Goal: Navigation & Orientation: Find specific page/section

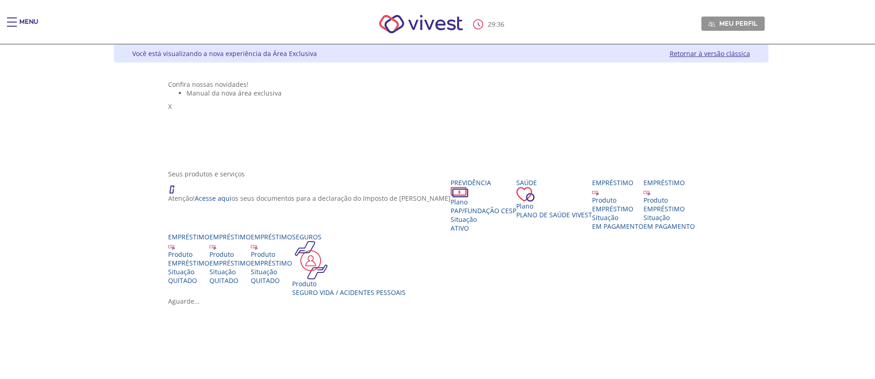
click at [110, 26] on div "29 : 36 Meu perfil Alterar Senha Sair" at bounding box center [437, 24] width 654 height 39
click at [9, 23] on div "Main header" at bounding box center [12, 26] width 10 height 18
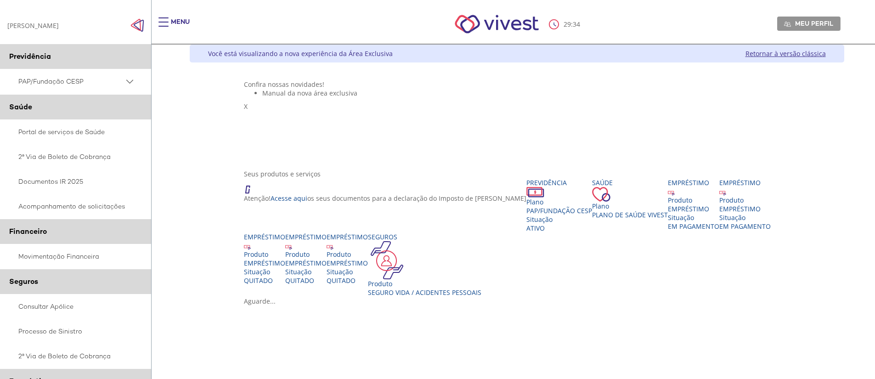
scroll to position [139, 0]
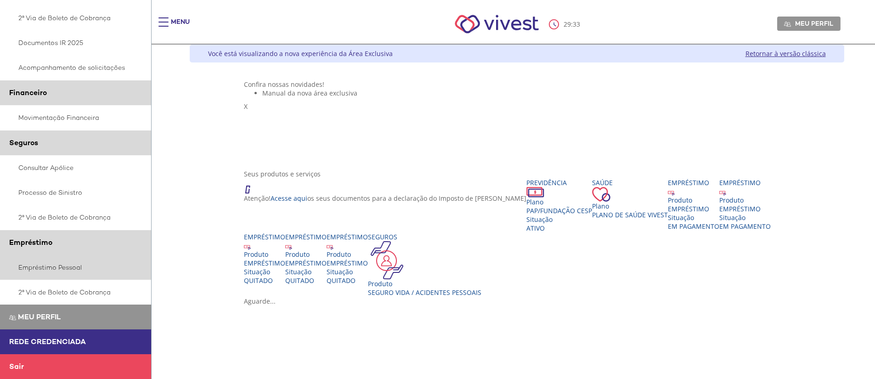
click at [71, 265] on link "Empréstimo Pessoal" at bounding box center [76, 267] width 152 height 25
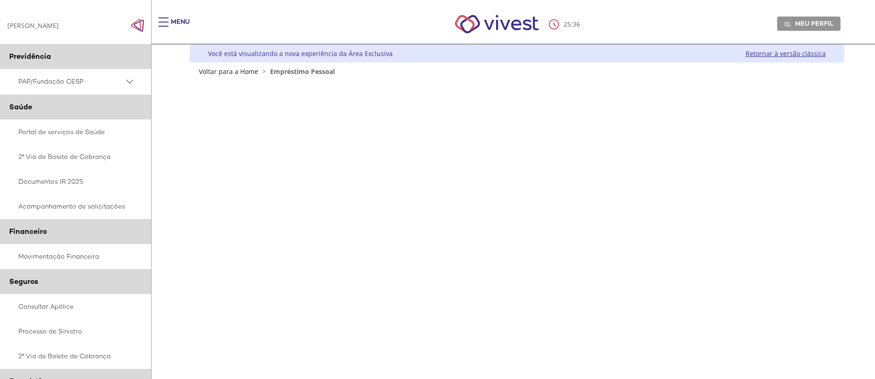
click at [771, 56] on link "Retornar à versão clássica" at bounding box center [785, 53] width 80 height 9
